Goal: Task Accomplishment & Management: Manage account settings

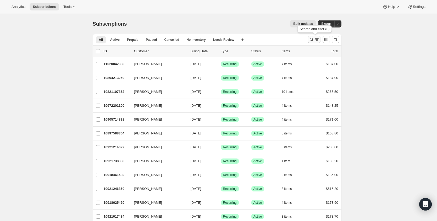
click at [313, 41] on icon "Search and filter results" at bounding box center [311, 39] width 5 height 5
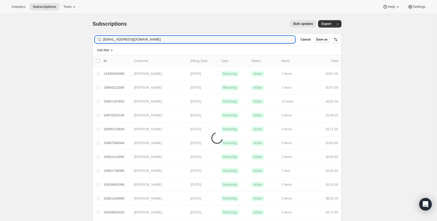
click at [104, 40] on div "[EMAIL_ADDRESS][DOMAIN_NAME] Clear" at bounding box center [195, 39] width 201 height 7
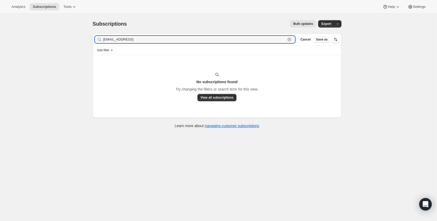
type input "[EMAIL_ADDRESS][DOMAIN_NAME]"
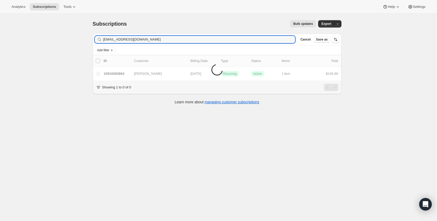
click at [117, 72] on li "Items are loading" at bounding box center [217, 67] width 249 height 25
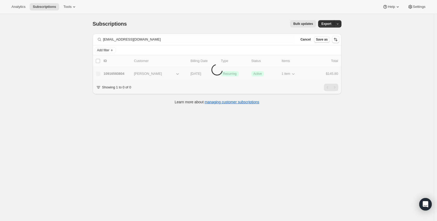
click at [120, 74] on p "10916593804" at bounding box center [117, 73] width 26 height 5
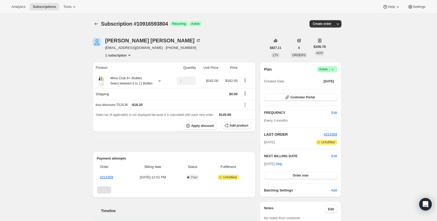
click at [329, 70] on span "Active |" at bounding box center [327, 69] width 16 height 5
click at [332, 89] on span "Cancel subscription" at bounding box center [327, 89] width 30 height 4
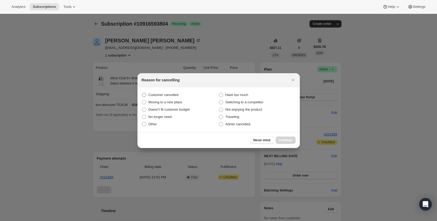
click at [184, 96] on label "Customer cancelled" at bounding box center [180, 94] width 77 height 7
click at [142, 93] on input "Customer cancelled" at bounding box center [142, 93] width 0 height 0
radio input "true"
click at [289, 141] on span "Continue" at bounding box center [286, 140] width 14 height 4
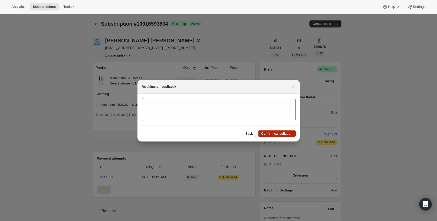
click at [286, 135] on span "Confirm cancellation" at bounding box center [276, 134] width 31 height 4
